Goal: Task Accomplishment & Management: Manage account settings

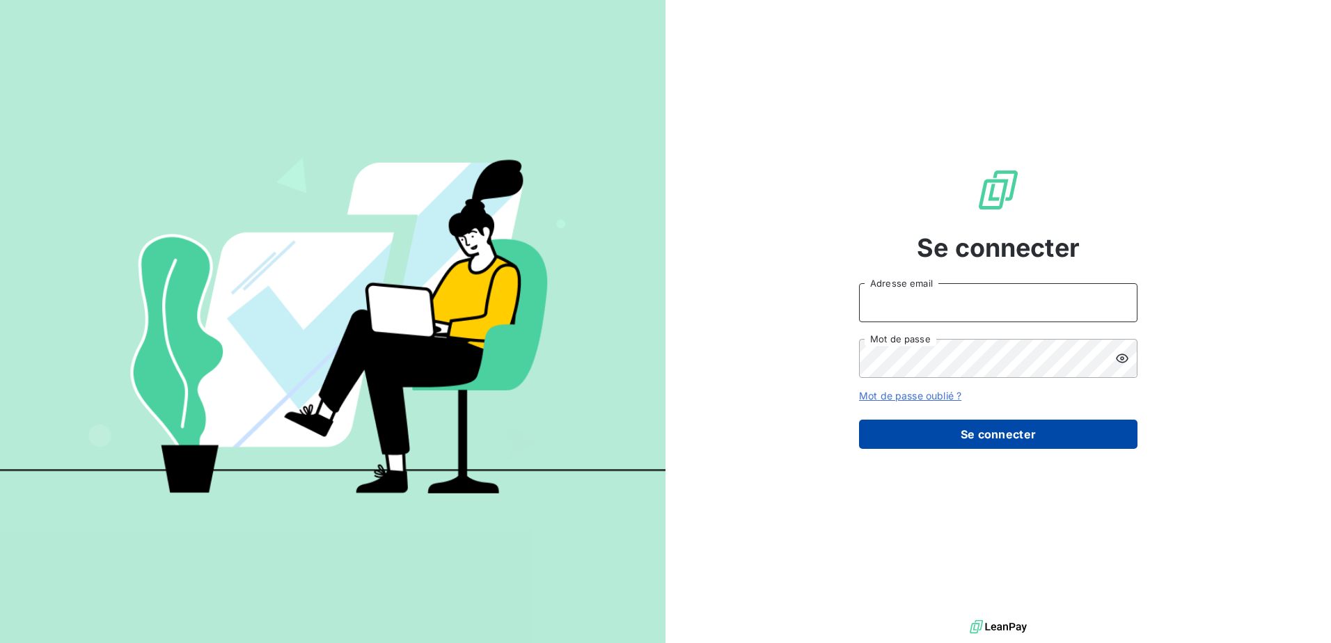
type input "[EMAIL_ADDRESS][DOMAIN_NAME]"
click at [989, 427] on button "Se connecter" at bounding box center [998, 434] width 278 height 29
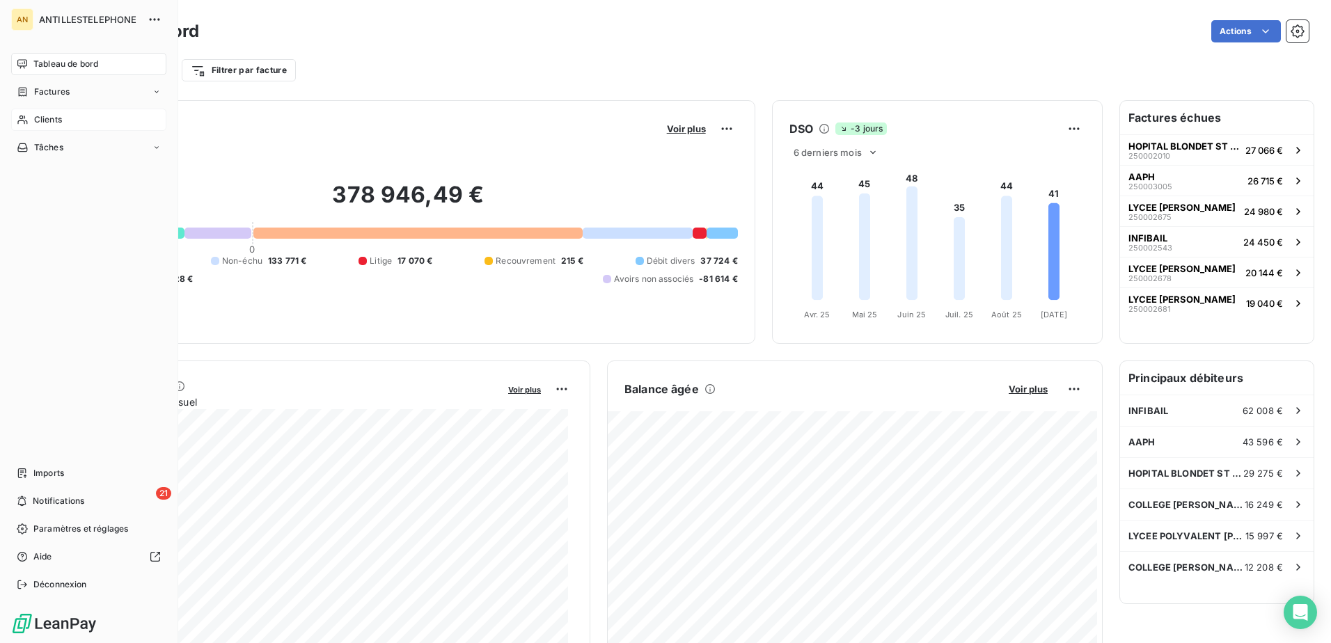
click at [37, 120] on span "Clients" at bounding box center [48, 119] width 28 height 13
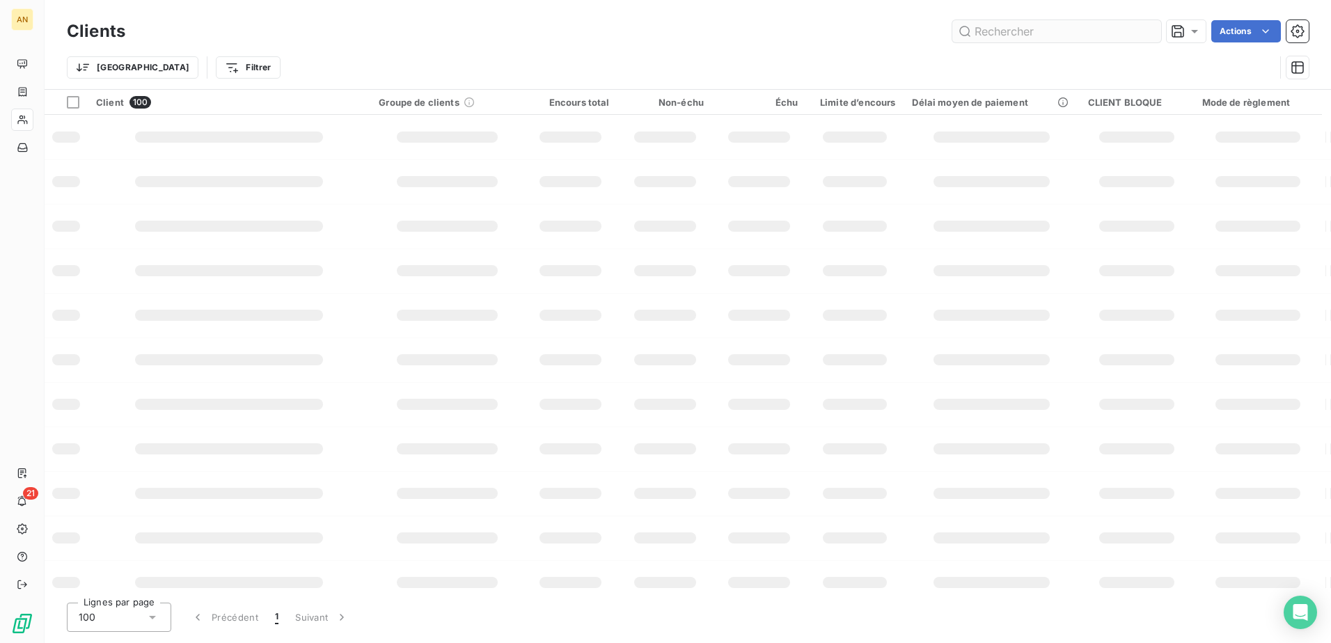
click at [1045, 31] on input "text" at bounding box center [1056, 31] width 209 height 22
type input "POINT MAT"
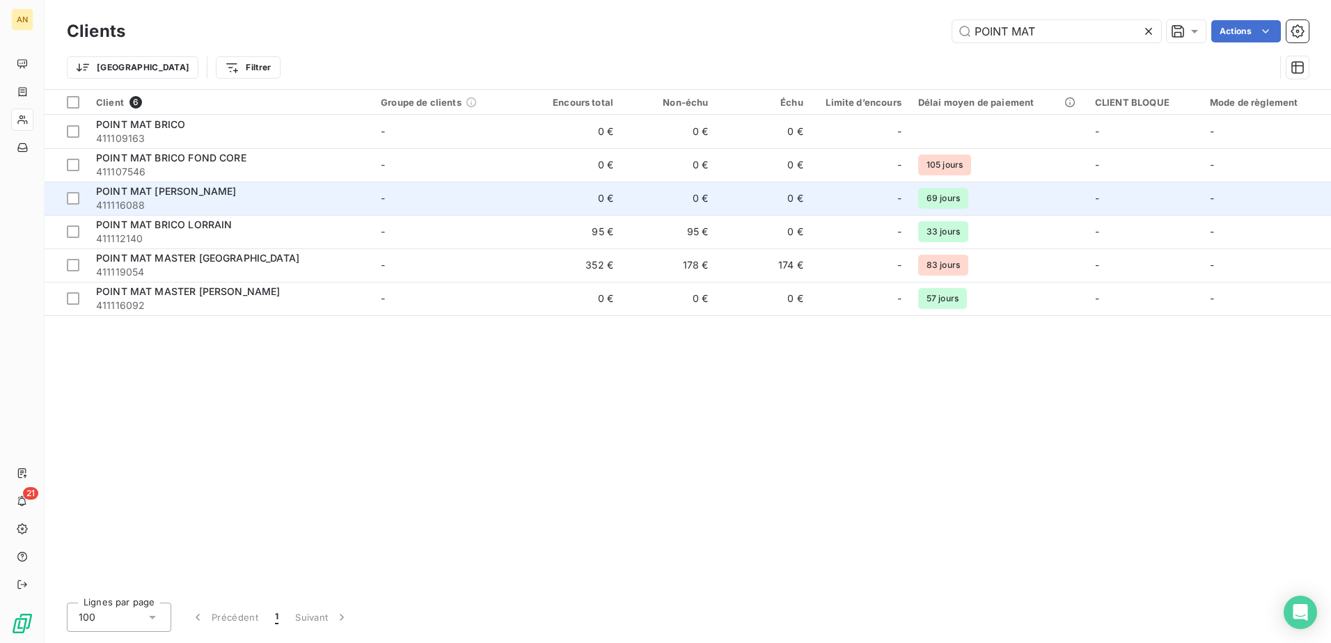
click at [304, 192] on div "POINT MAT [PERSON_NAME]" at bounding box center [230, 192] width 268 height 14
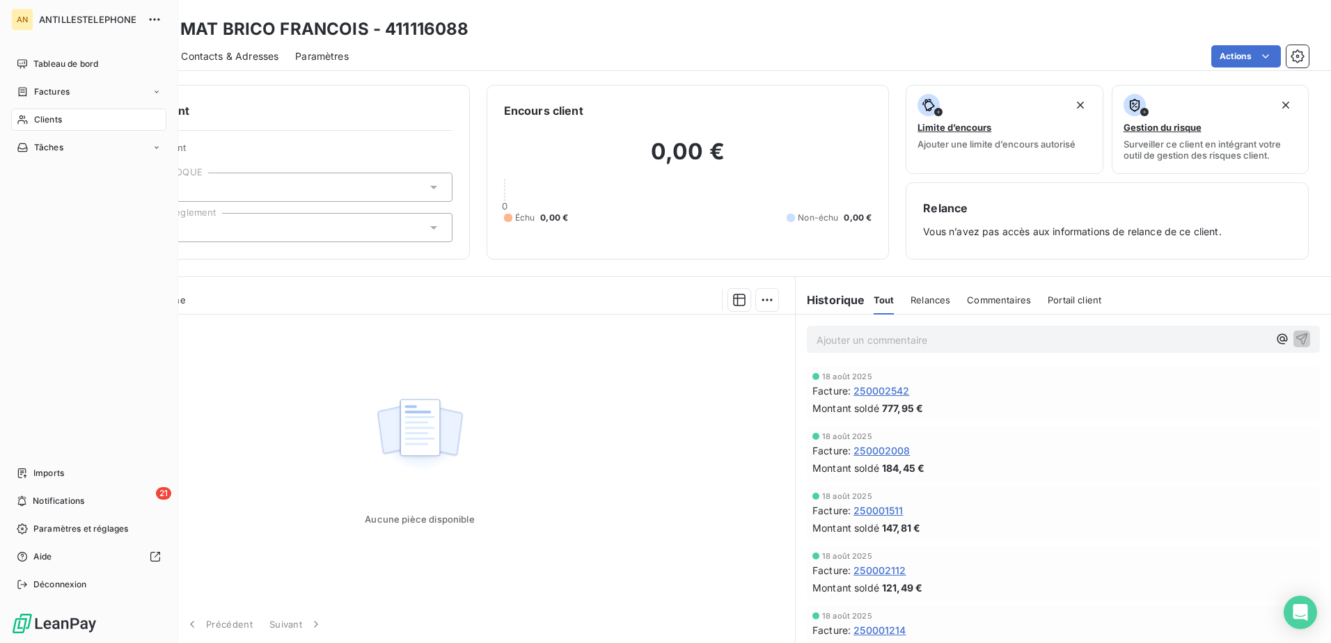
click at [37, 120] on span "Clients" at bounding box center [48, 119] width 28 height 13
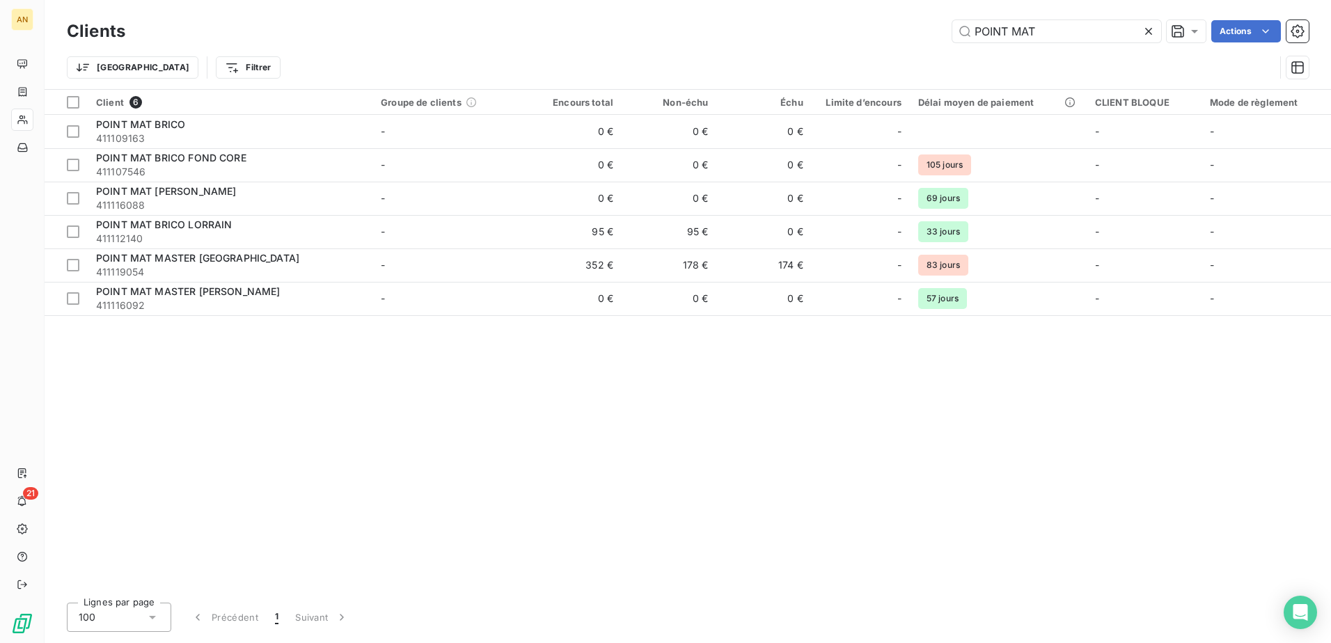
drag, startPoint x: 1073, startPoint y: 22, endPoint x: 909, endPoint y: 38, distance: 164.3
click at [909, 38] on div "POINT MAT Actions" at bounding box center [725, 31] width 1167 height 22
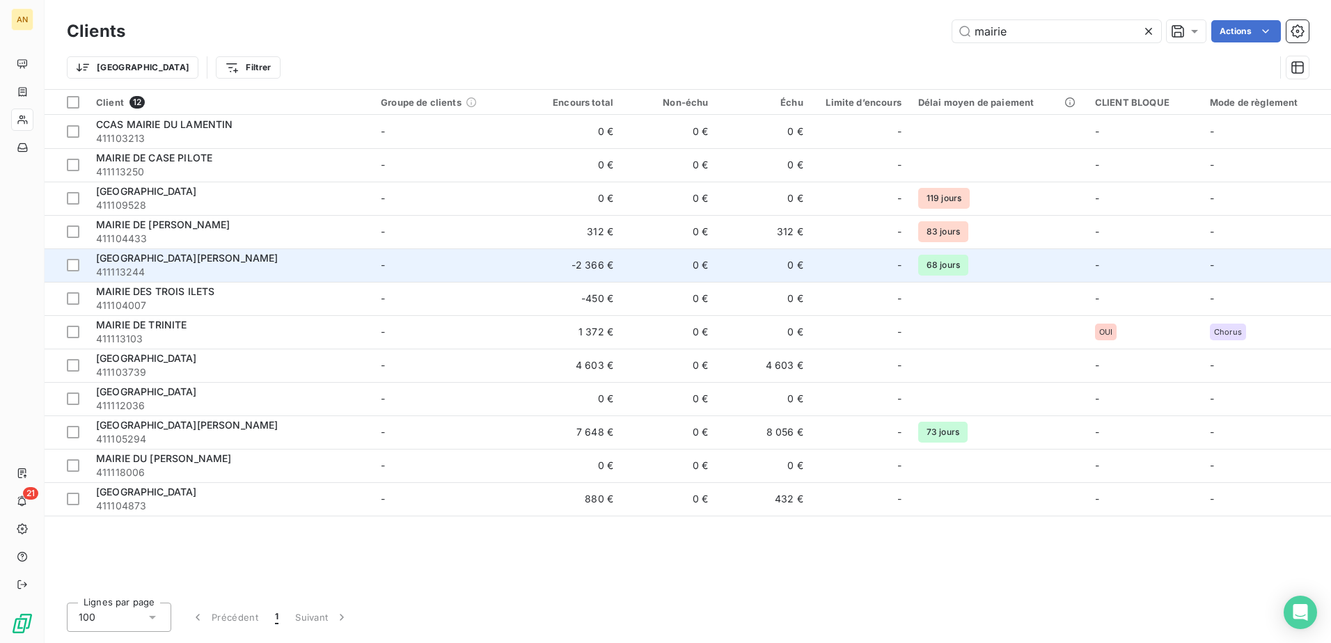
type input "mairie"
click at [272, 262] on div "[GEOGRAPHIC_DATA][PERSON_NAME]" at bounding box center [230, 258] width 268 height 14
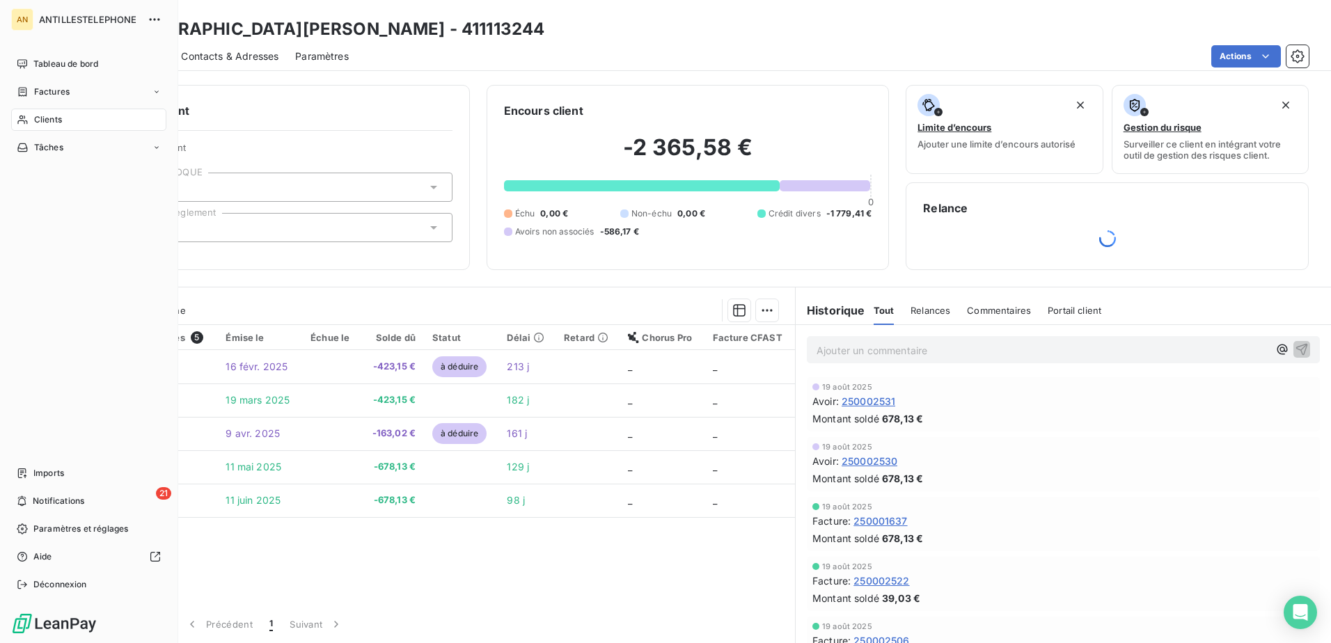
click at [26, 116] on icon at bounding box center [23, 119] width 12 height 11
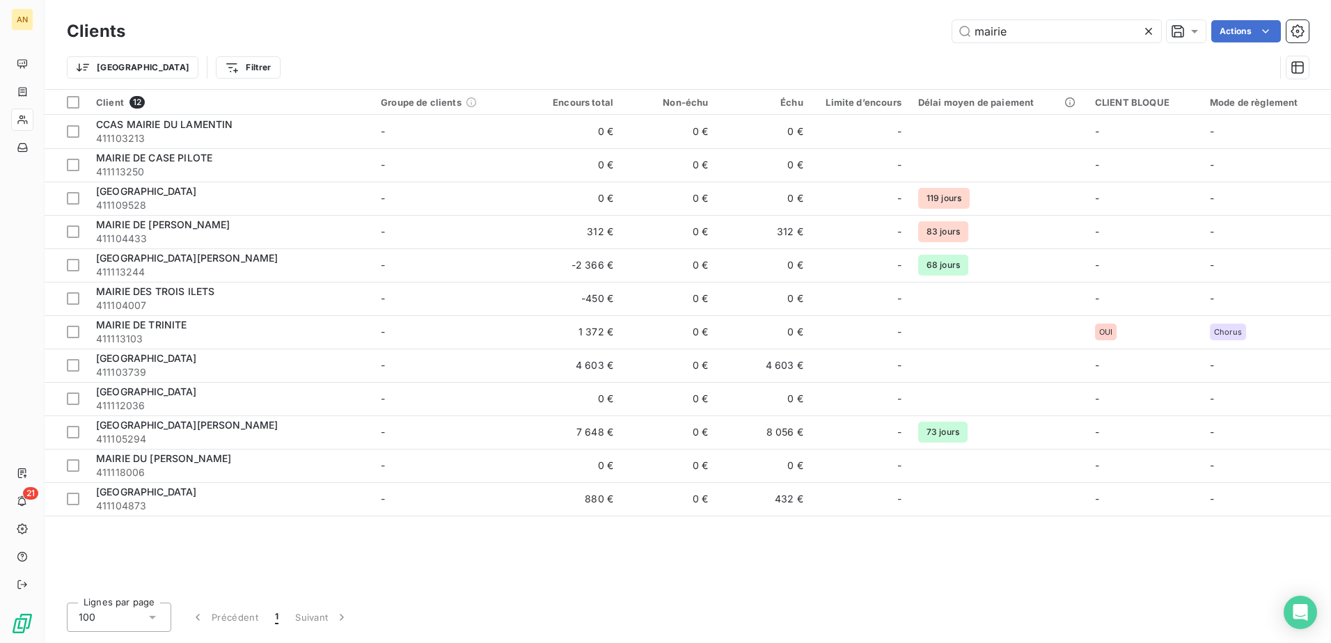
drag, startPoint x: 1029, startPoint y: 31, endPoint x: 941, endPoint y: 31, distance: 87.7
click at [941, 31] on div "mairie Actions" at bounding box center [725, 31] width 1167 height 22
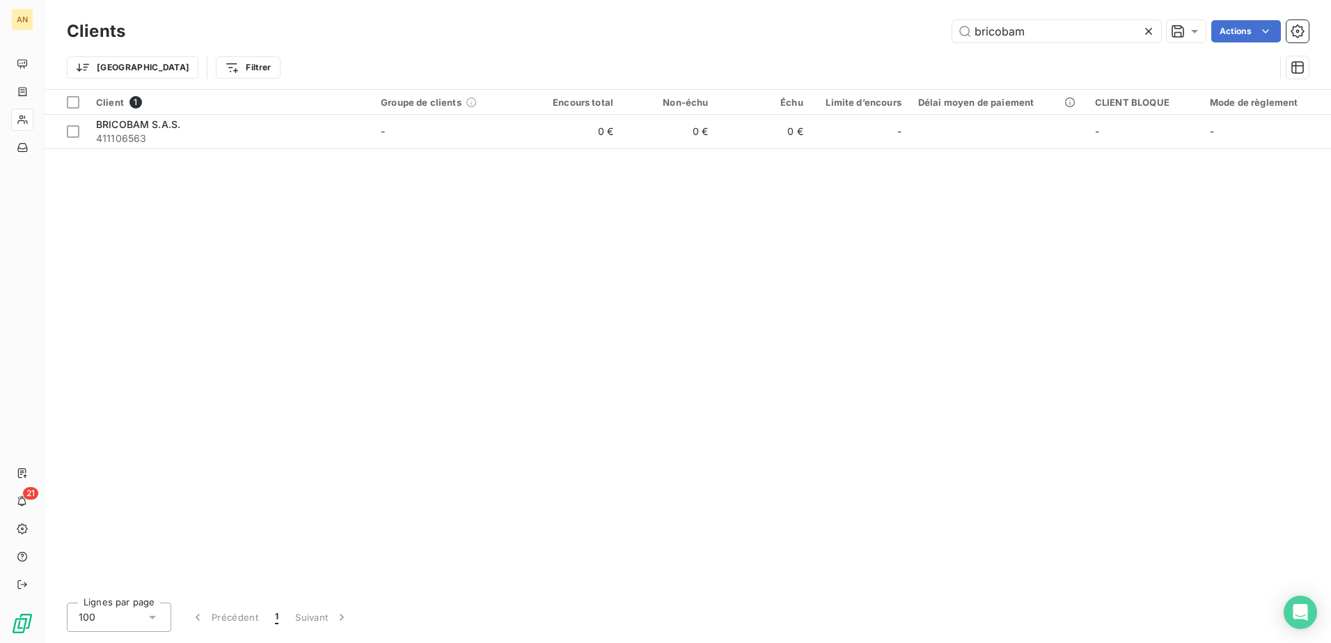
type input "bricobam"
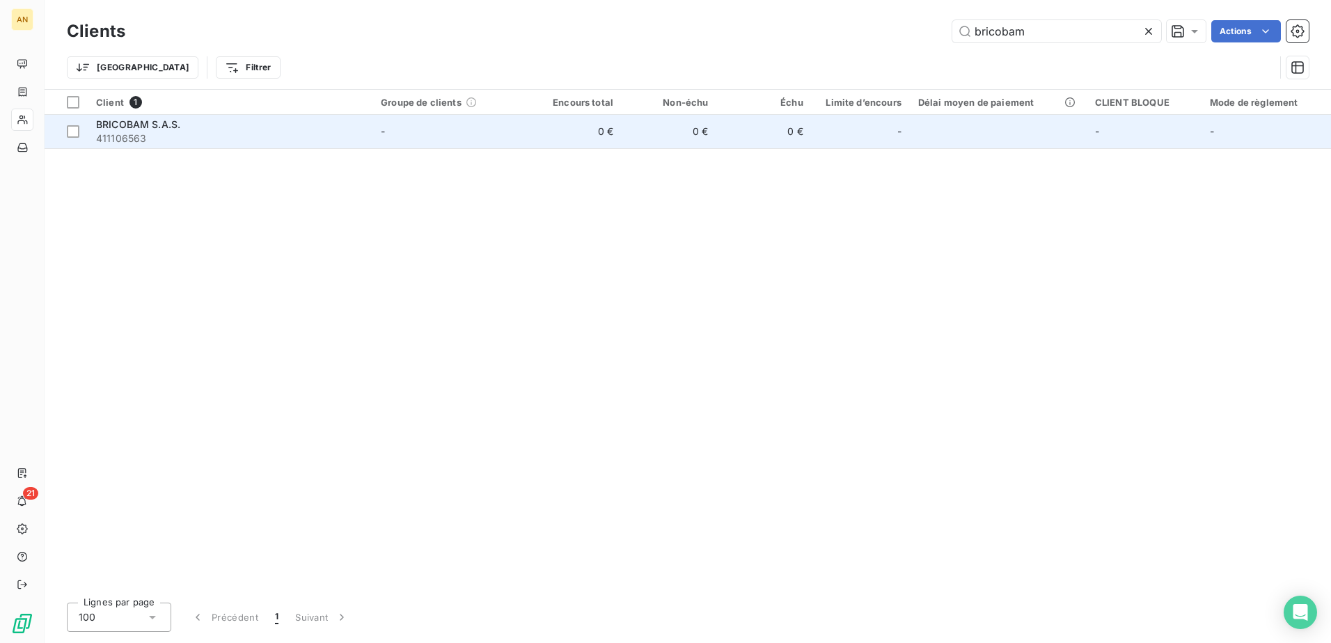
click at [684, 134] on td "0 €" at bounding box center [669, 131] width 95 height 33
